Goal: Task Accomplishment & Management: Complete application form

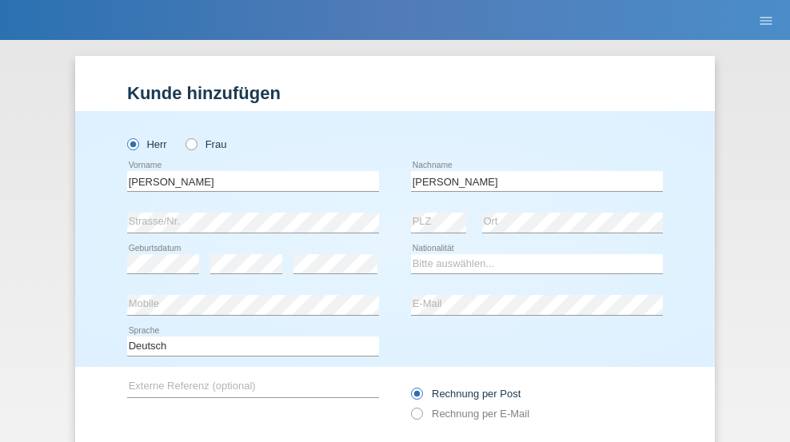
scroll to position [107, 0]
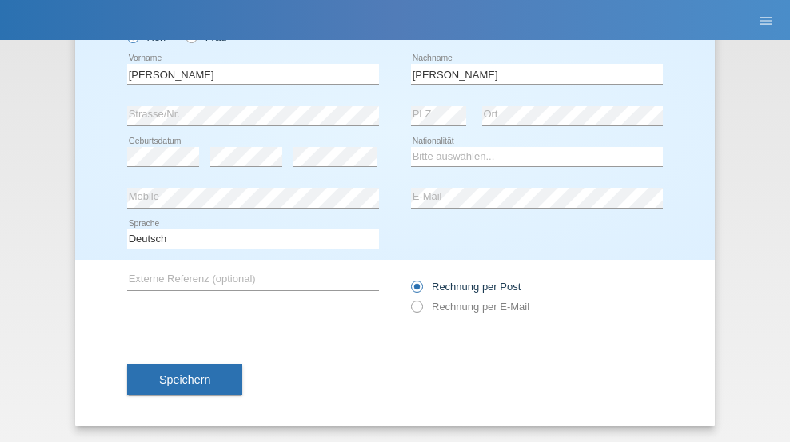
type input "stalder"
select select "CH"
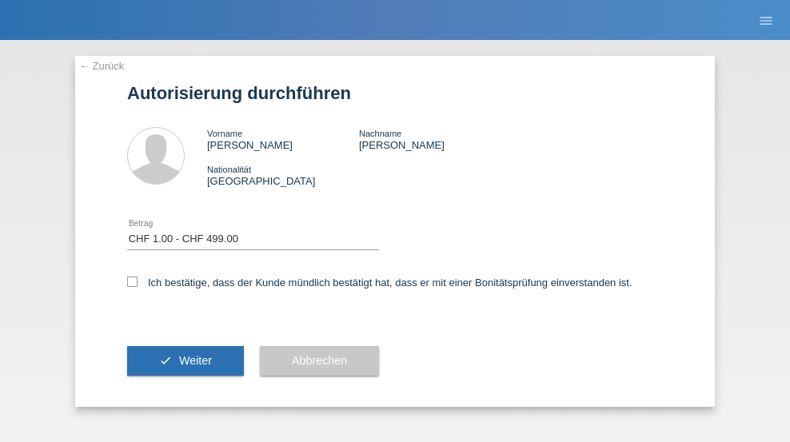
select select "1"
checkbox input "true"
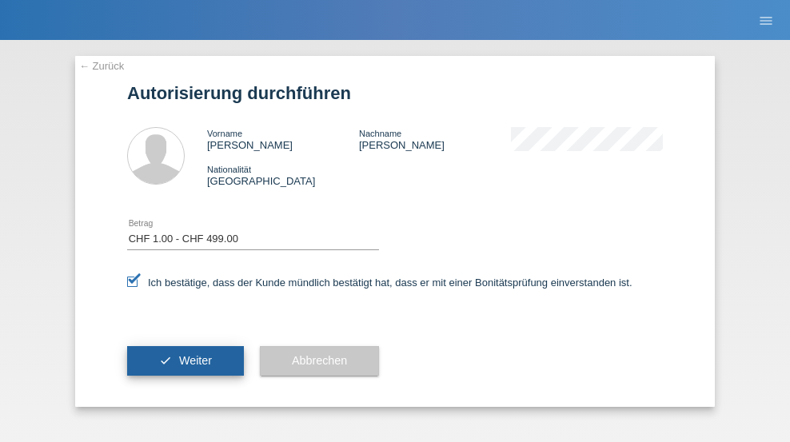
click at [186, 361] on span "Weiter" at bounding box center [195, 360] width 33 height 13
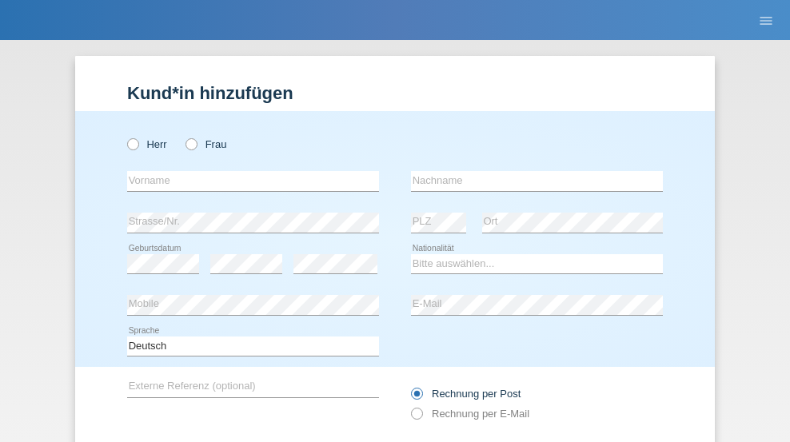
radio input "true"
click at [247, 171] on input "text" at bounding box center [253, 181] width 252 height 20
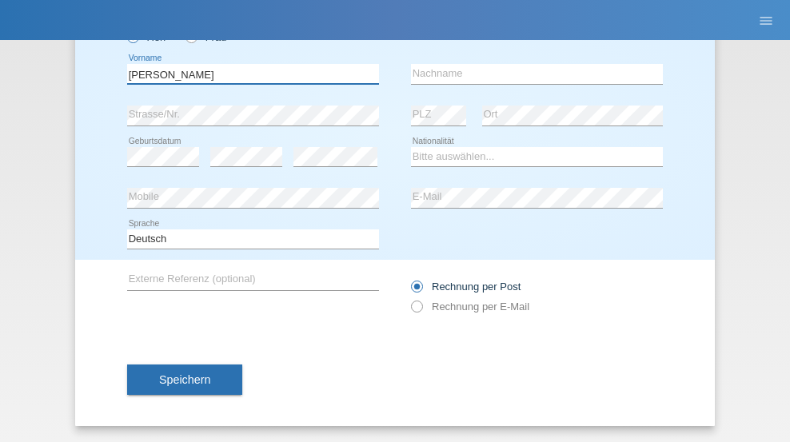
type input "David"
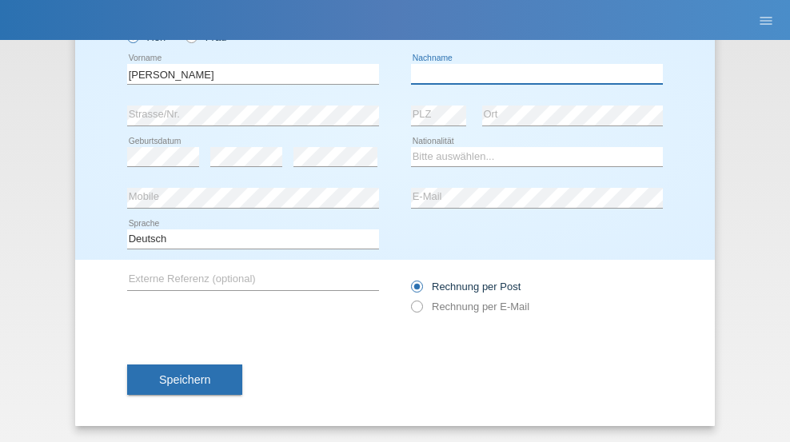
click at [531, 74] on input "text" at bounding box center [537, 74] width 252 height 20
type input "Amaral"
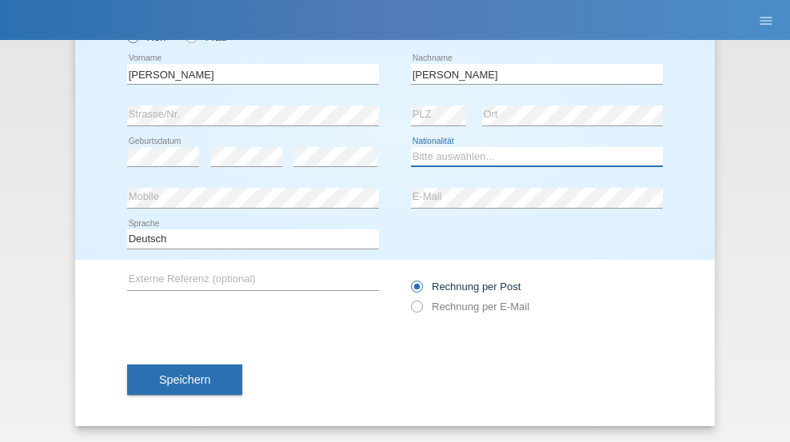
select select "PT"
select select "C"
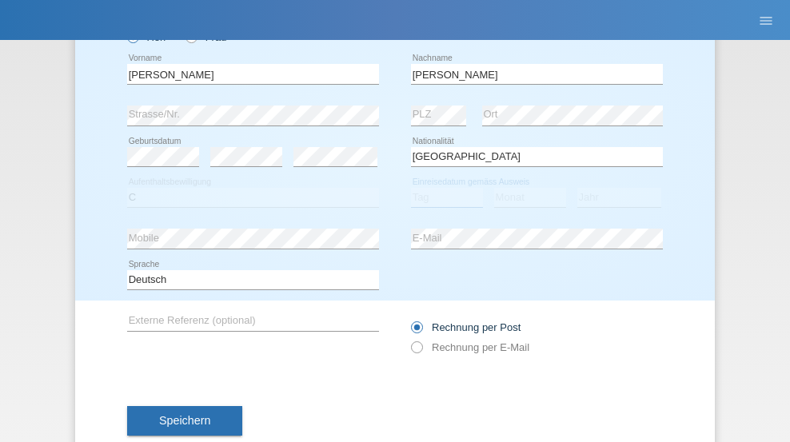
select select "06"
select select "07"
select select "2019"
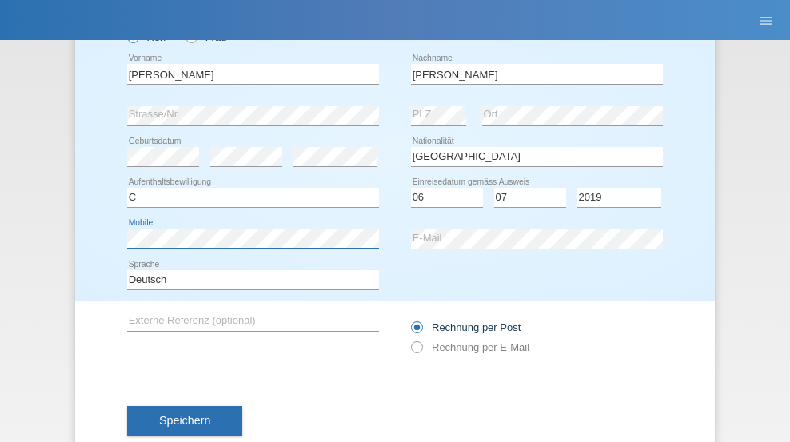
scroll to position [148, 0]
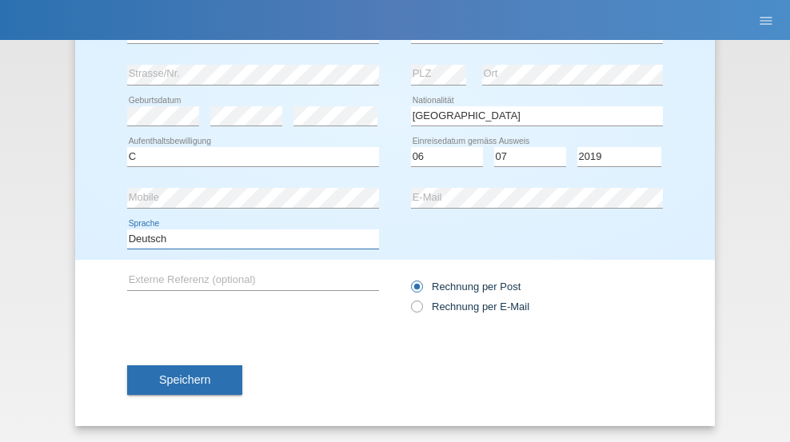
select select "en"
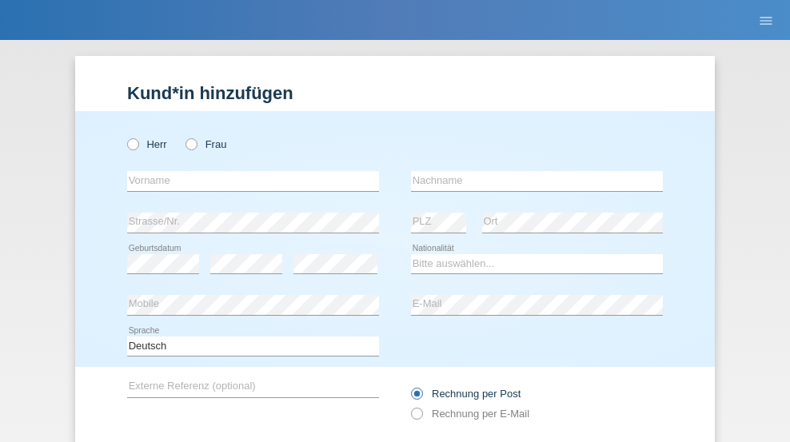
radio input "true"
click at [247, 171] on input "text" at bounding box center [253, 181] width 252 height 20
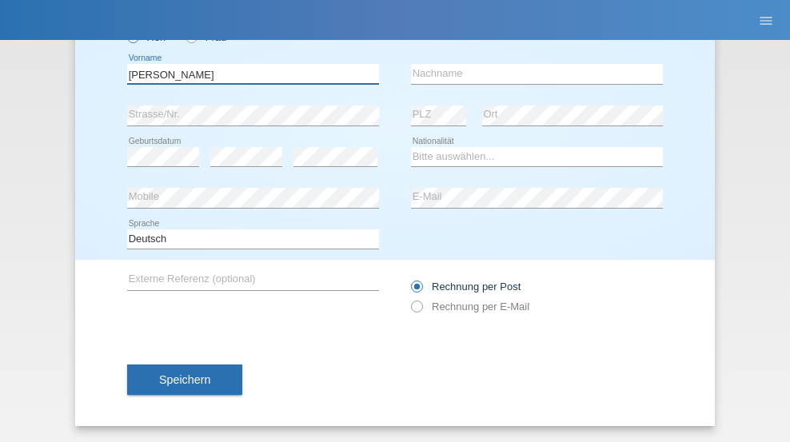
type input "tim"
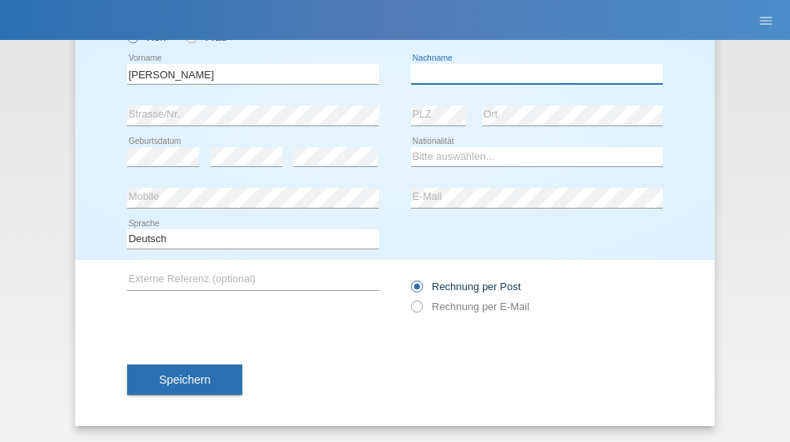
click at [531, 74] on input "text" at bounding box center [537, 74] width 252 height 20
type input "Krüger"
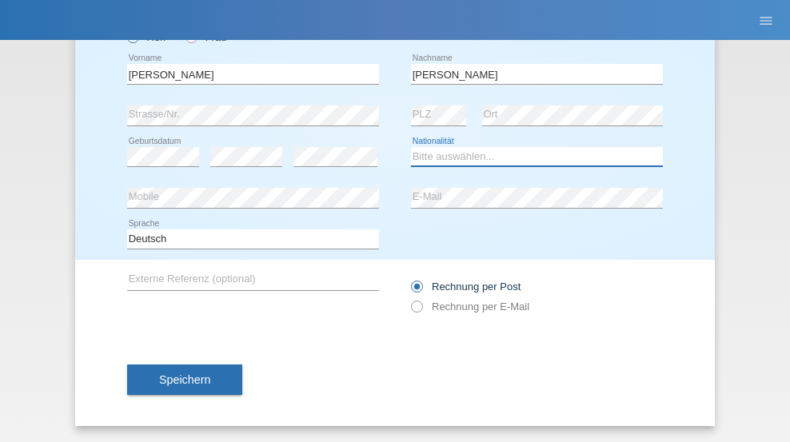
select select "DE"
select select "C"
select select "05"
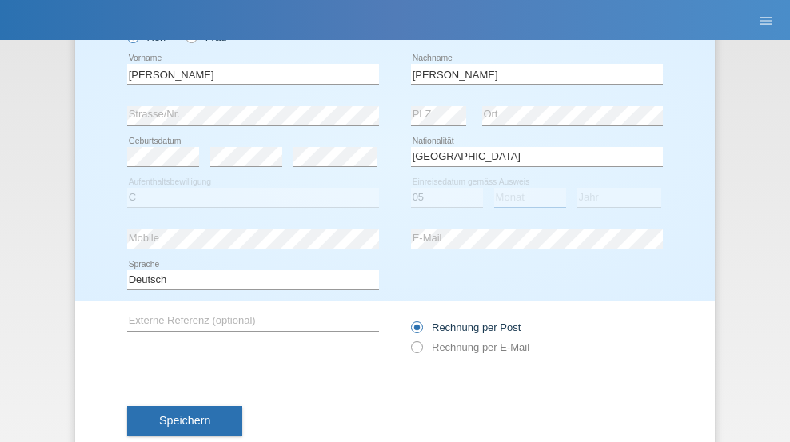
select select "04"
select select "2021"
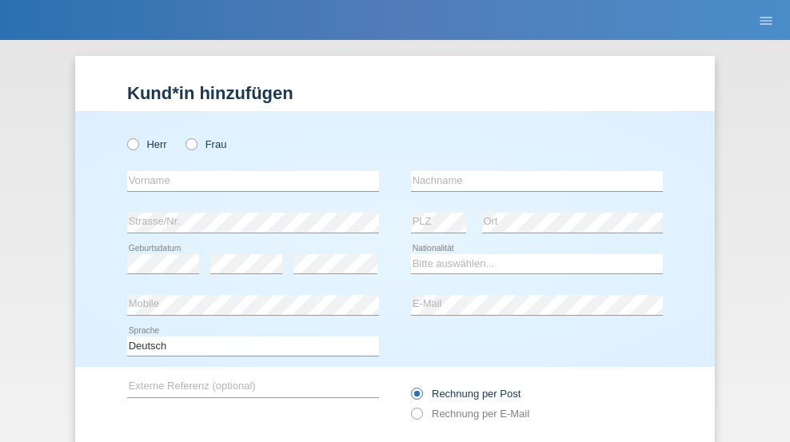
radio input "true"
click at [247, 171] on input "text" at bounding box center [253, 181] width 252 height 20
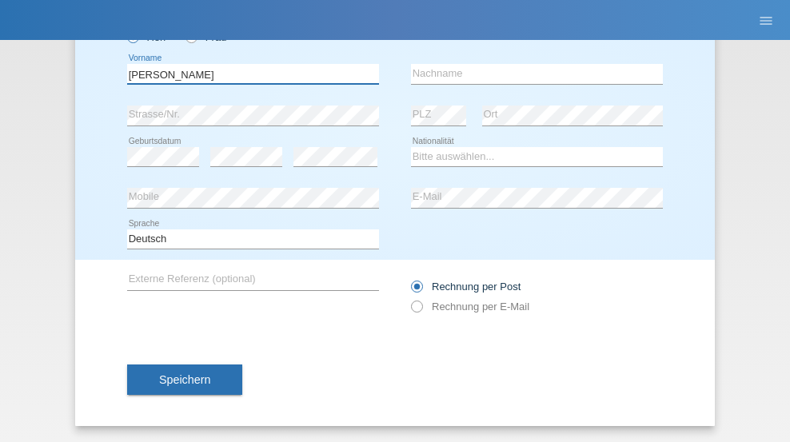
type input "Schumacher"
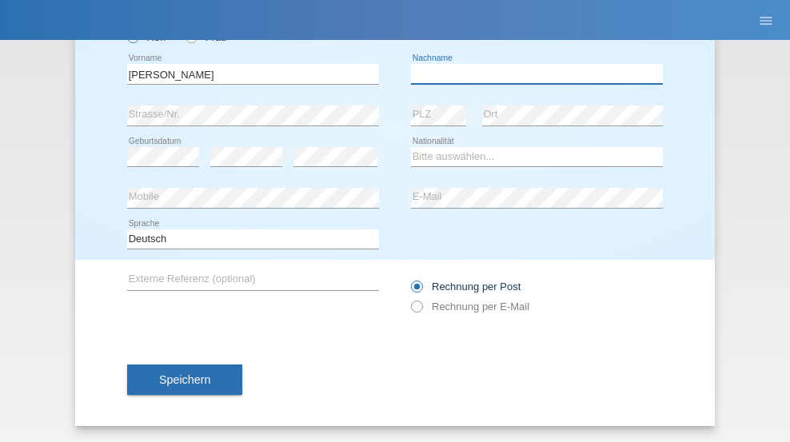
click at [531, 74] on input "text" at bounding box center [537, 74] width 252 height 20
type input "Christian"
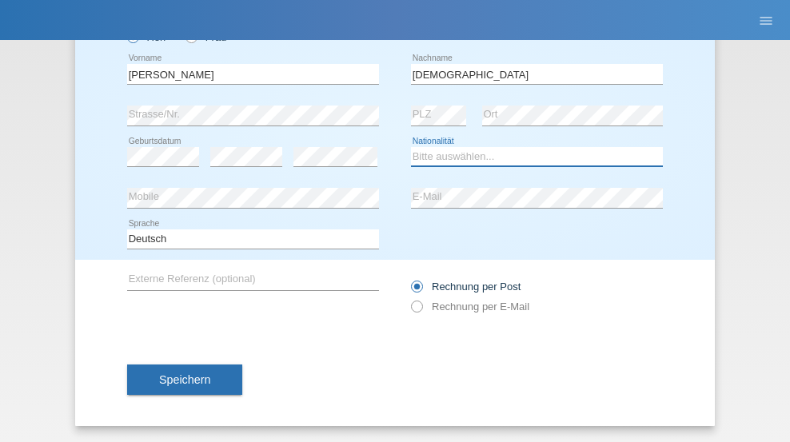
select select "CH"
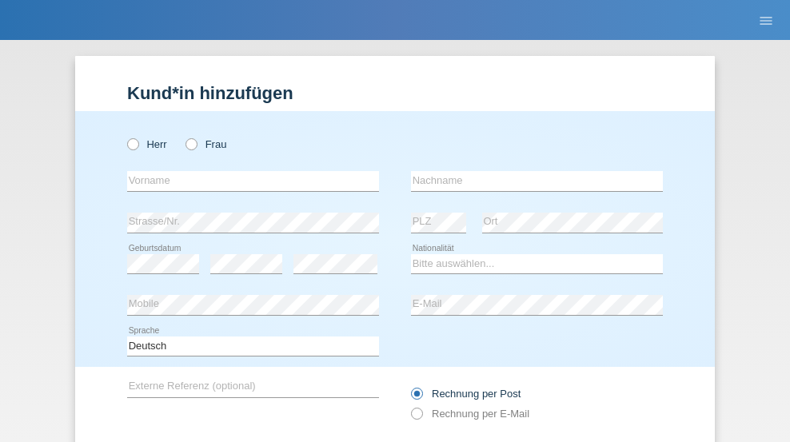
radio input "true"
click at [247, 171] on input "text" at bounding box center [253, 181] width 252 height 20
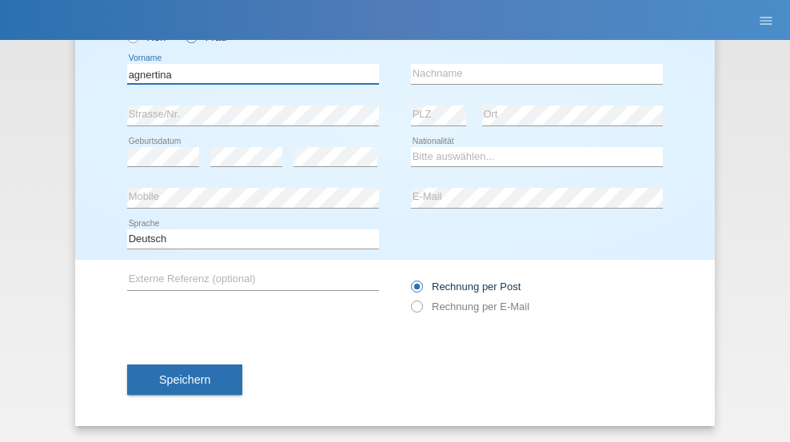
type input "agnertina"
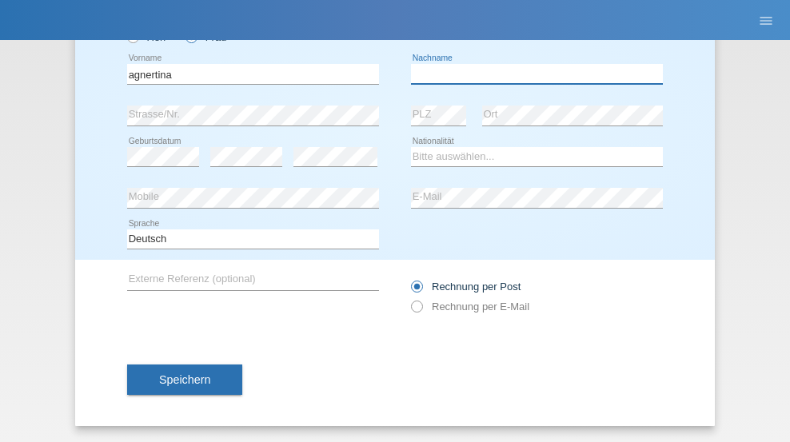
click at [531, 74] on input "text" at bounding box center [537, 74] width 252 height 20
type input "noshaj"
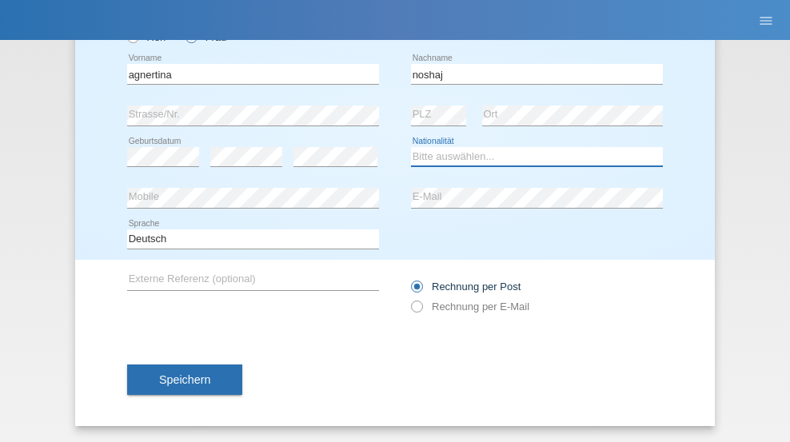
select select "NL"
select select "C"
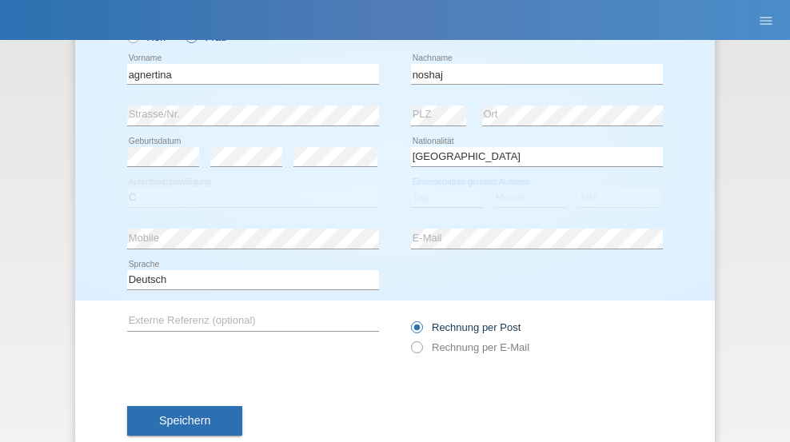
select select "01"
select select "08"
select select "2021"
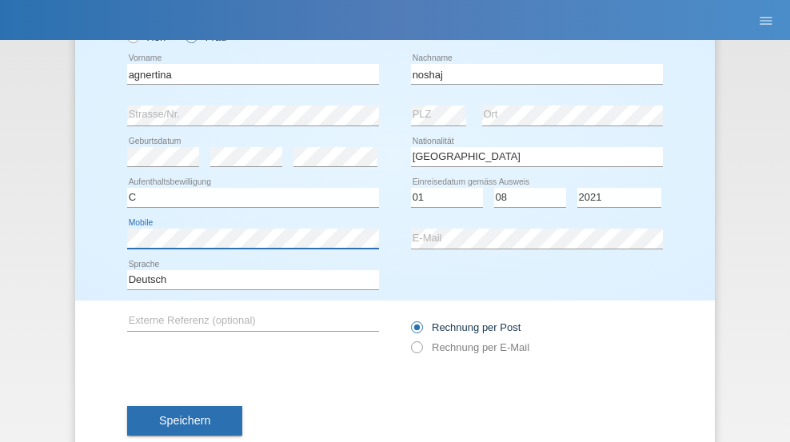
scroll to position [148, 0]
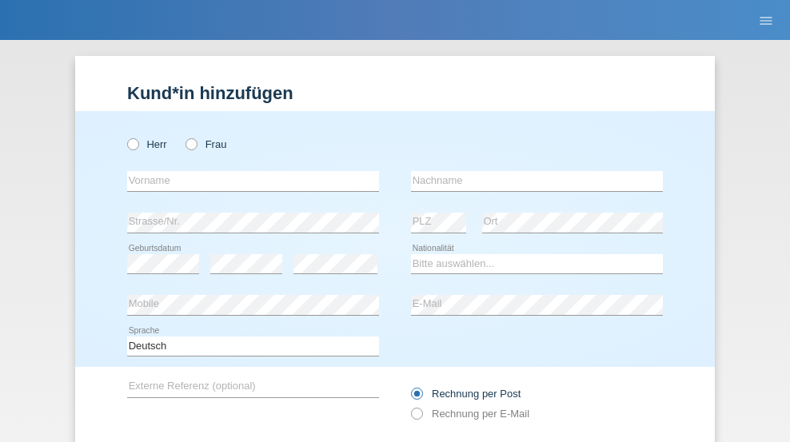
radio input "true"
click at [247, 171] on input "text" at bounding box center [253, 181] width 252 height 20
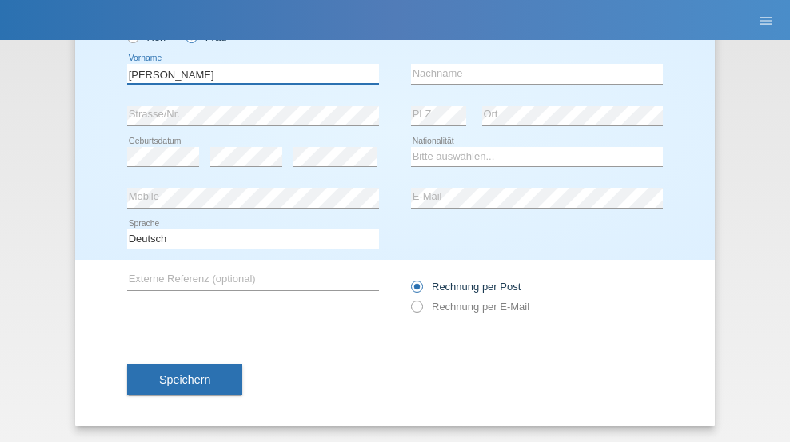
type input "[PERSON_NAME]"
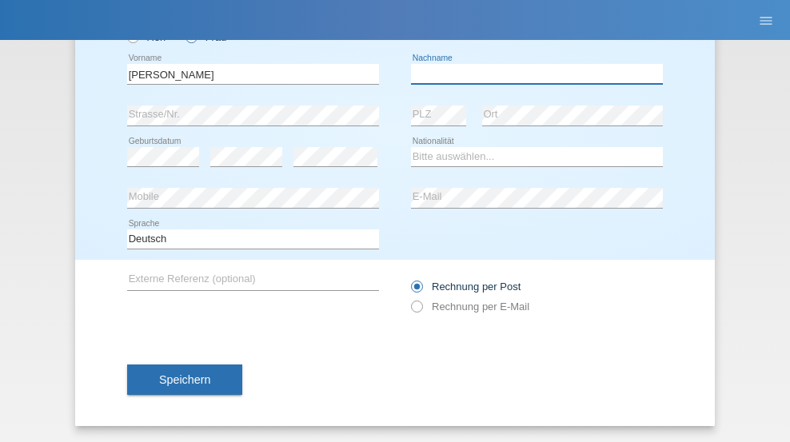
click at [531, 74] on input "text" at bounding box center [537, 74] width 252 height 20
type input "Pinzo"
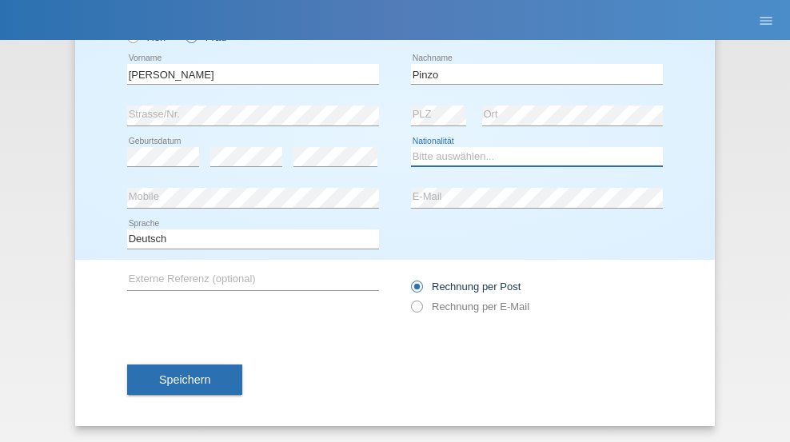
select select "CH"
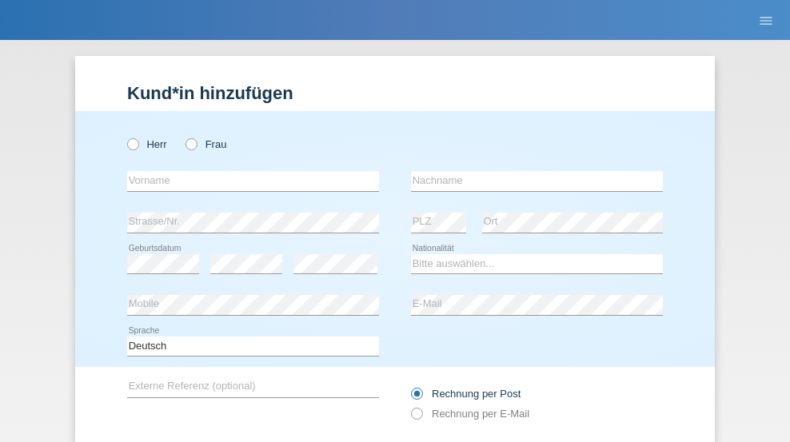
radio input "true"
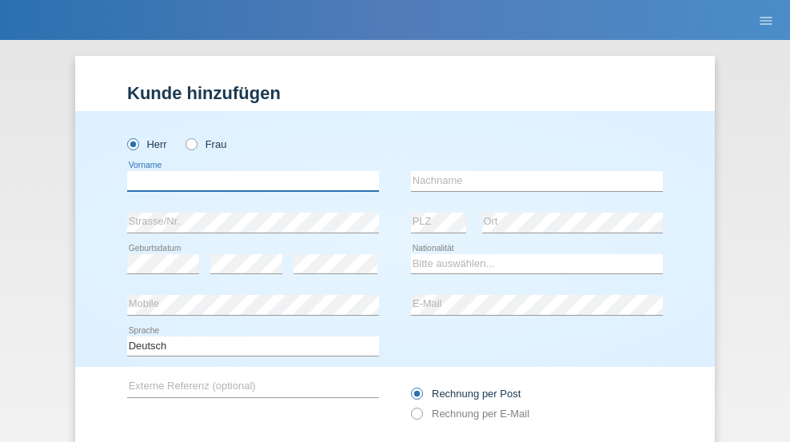
click at [247, 171] on input "text" at bounding box center [253, 181] width 252 height 20
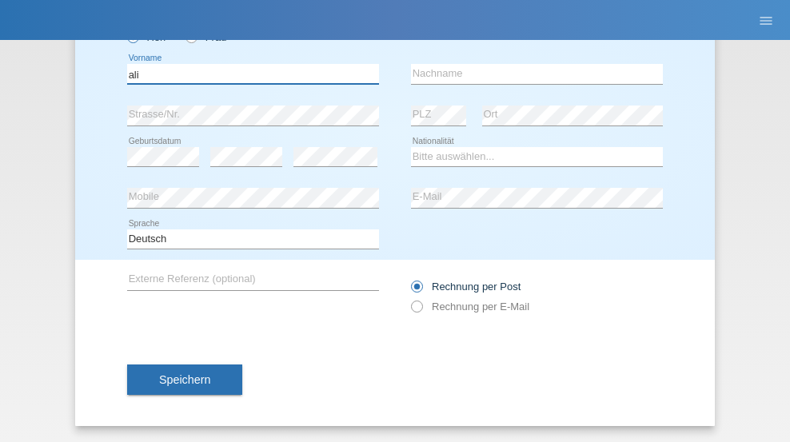
type input "ali"
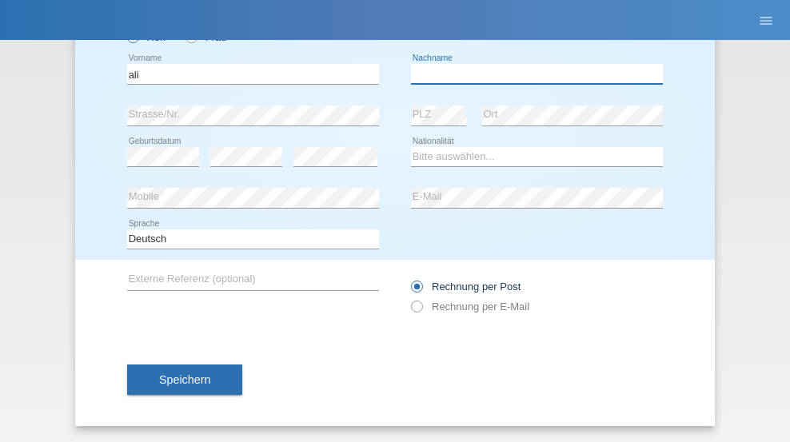
click at [531, 74] on input "text" at bounding box center [537, 74] width 252 height 20
type input "Amini"
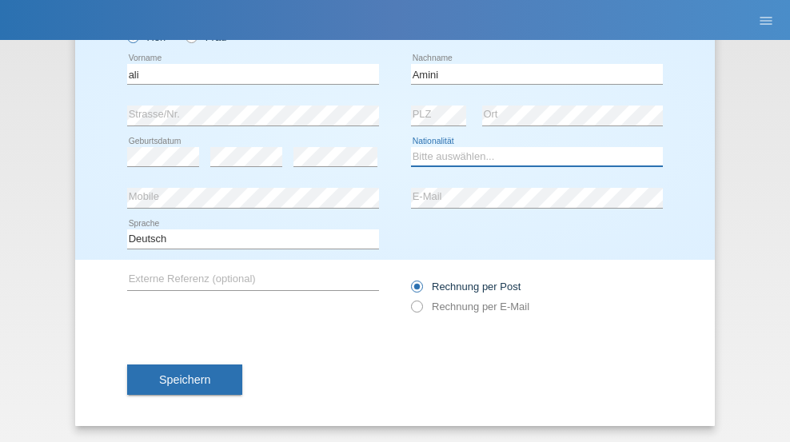
select select "AF"
select select "C"
select select "18"
select select "08"
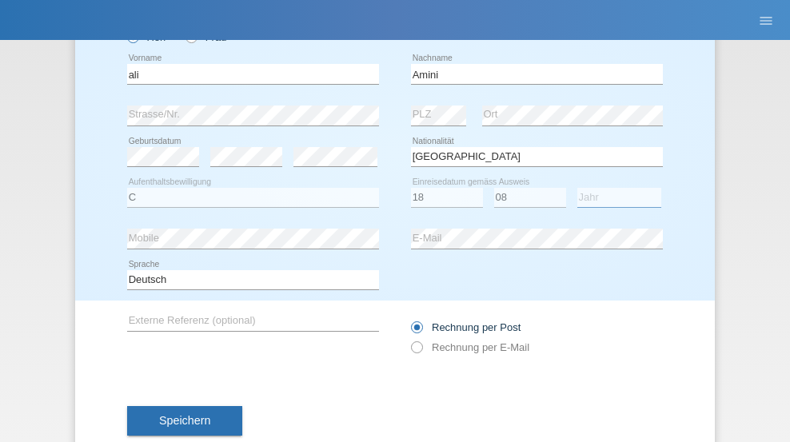
select select "2015"
